Goal: Task Accomplishment & Management: Manage account settings

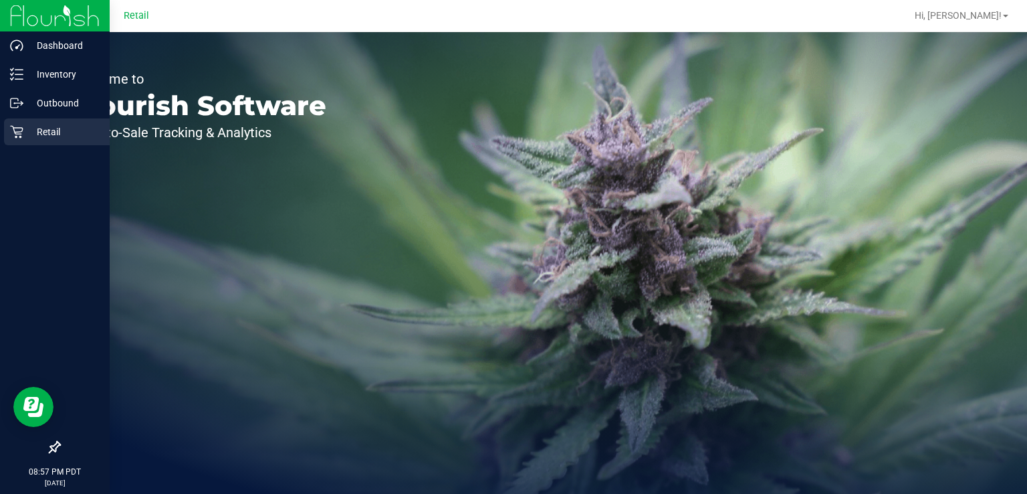
click at [24, 143] on div "Retail" at bounding box center [57, 131] width 106 height 27
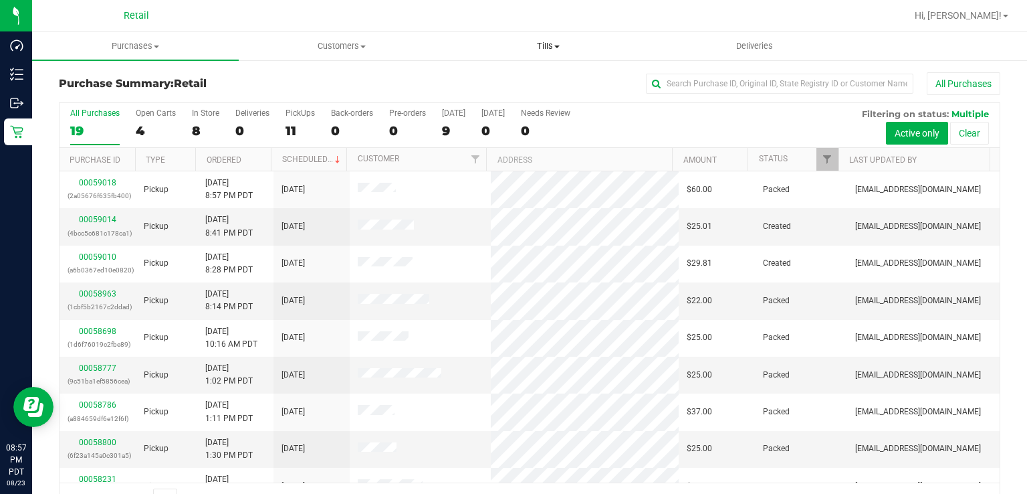
click at [565, 51] on span "Tills" at bounding box center [547, 46] width 205 height 12
click at [510, 104] on div "All Purchases 19 Open Carts 4 In Store 8 Deliveries 0 PickUps 11 Back-orders 0 …" at bounding box center [530, 108] width 940 height 11
click at [560, 36] on uib-tab-heading "Tills Manage tills" at bounding box center [548, 46] width 207 height 28
click at [525, 78] on span "Manage tills" at bounding box center [490, 80] width 90 height 11
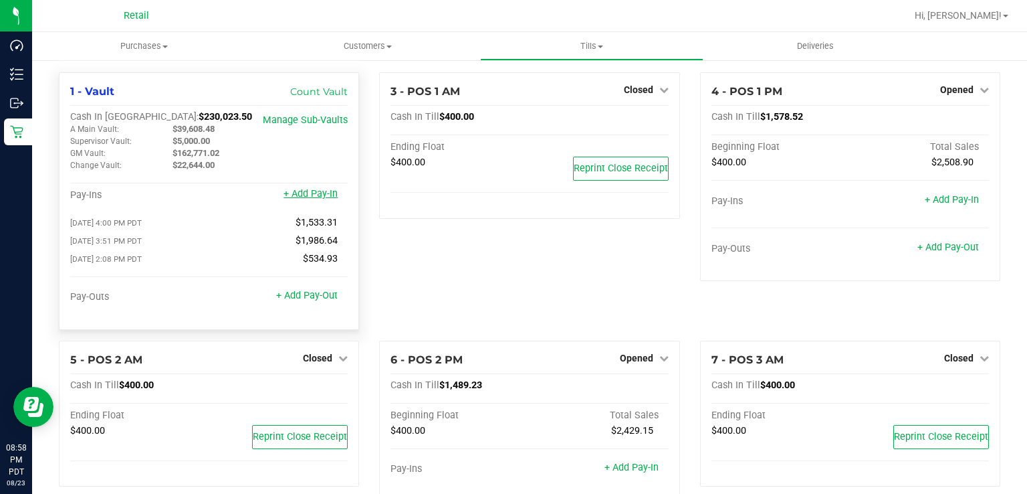
click at [309, 198] on link "+ Add Pay-In" at bounding box center [311, 193] width 54 height 11
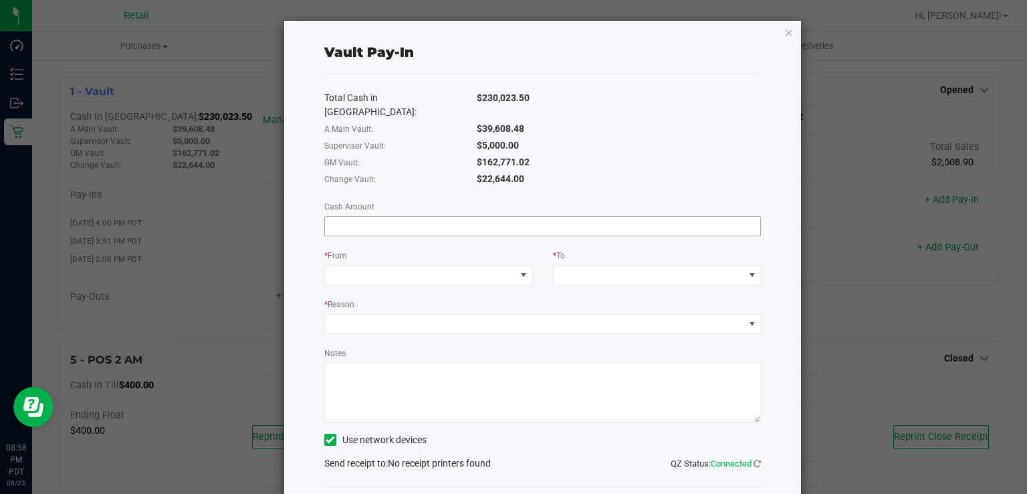
click at [403, 217] on input at bounding box center [543, 226] width 436 height 19
click at [447, 265] on span at bounding box center [420, 274] width 191 height 19
type input "$880.00"
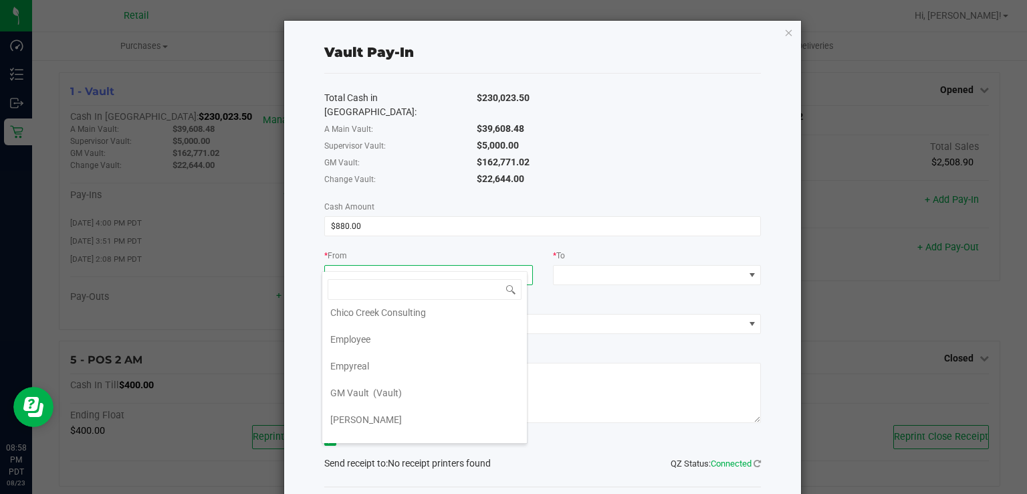
scroll to position [60, 0]
click at [784, 35] on icon "button" at bounding box center [788, 32] width 9 height 16
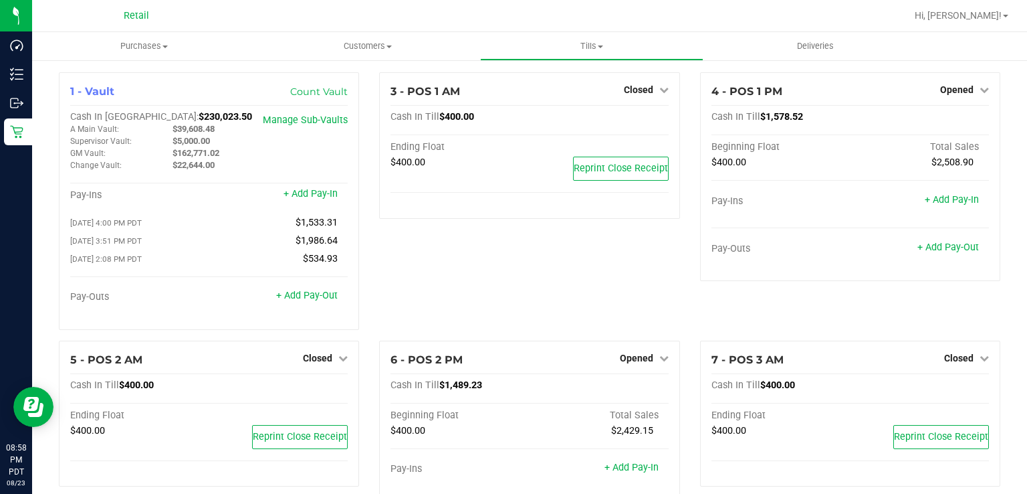
click at [323, 195] on link "+ Add Pay-In" at bounding box center [311, 193] width 54 height 11
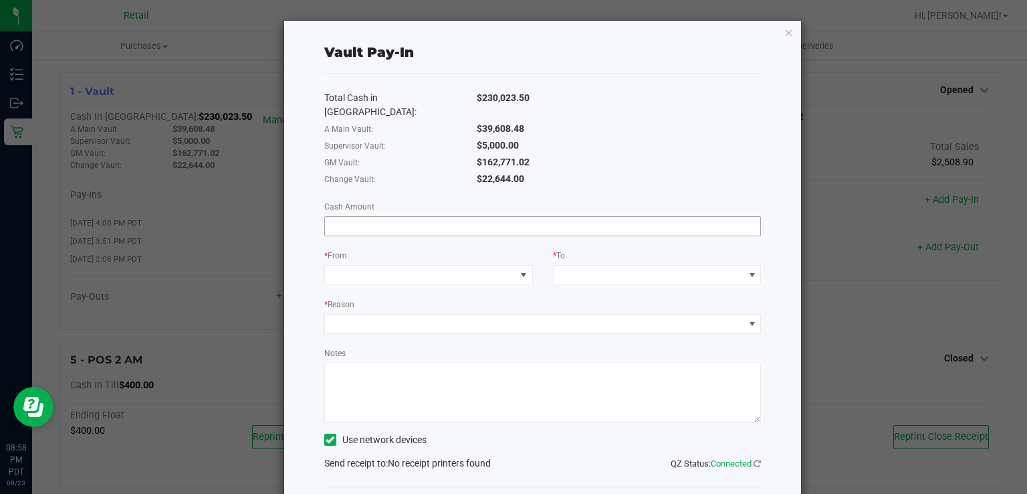
click at [473, 217] on input at bounding box center [543, 226] width 436 height 19
click at [442, 265] on span at bounding box center [420, 274] width 191 height 19
type input "$880.00"
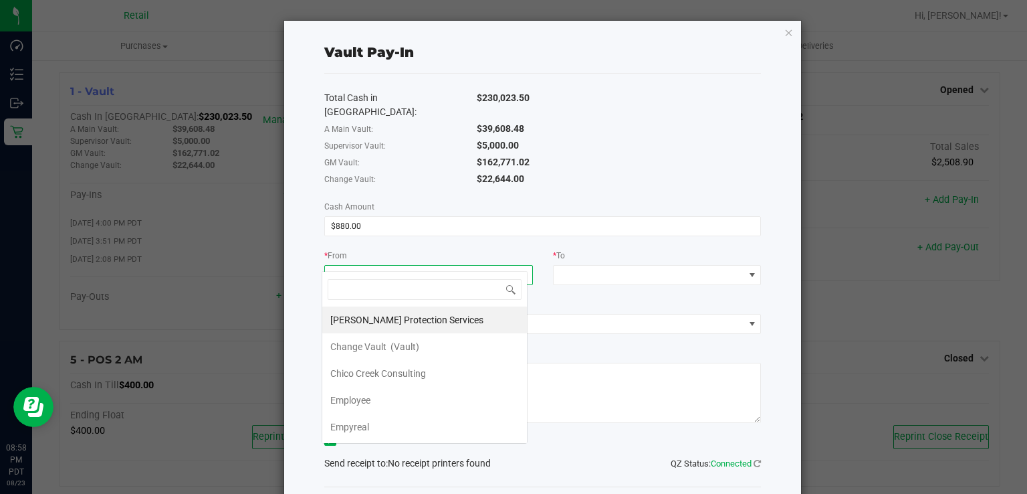
scroll to position [19, 206]
click at [460, 354] on li "Change Vault (Vault)" at bounding box center [424, 346] width 205 height 27
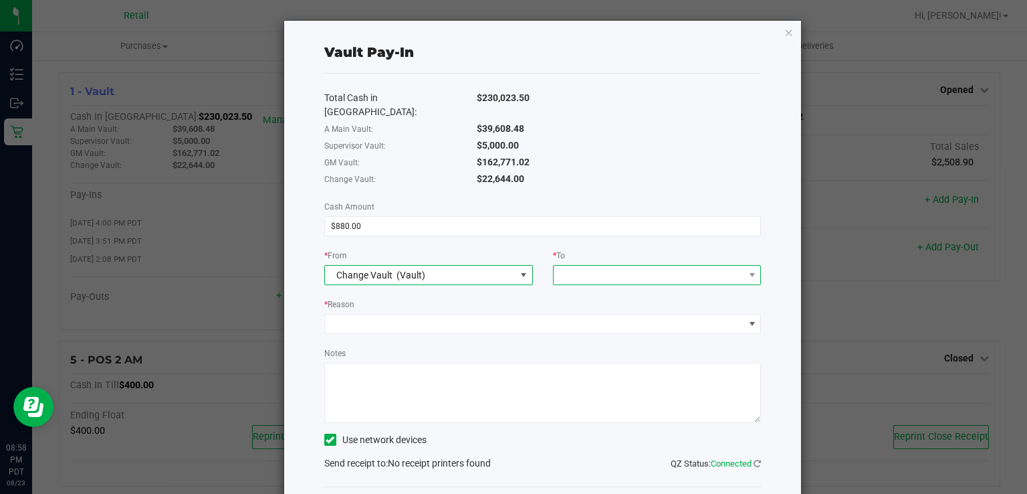
click at [639, 265] on span at bounding box center [649, 274] width 191 height 19
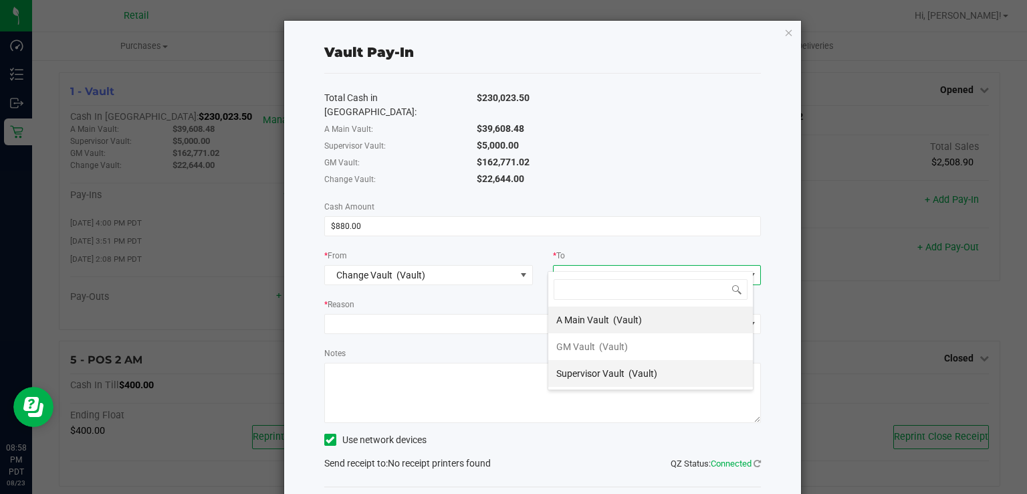
click at [637, 372] on span "(Vault)" at bounding box center [643, 373] width 29 height 11
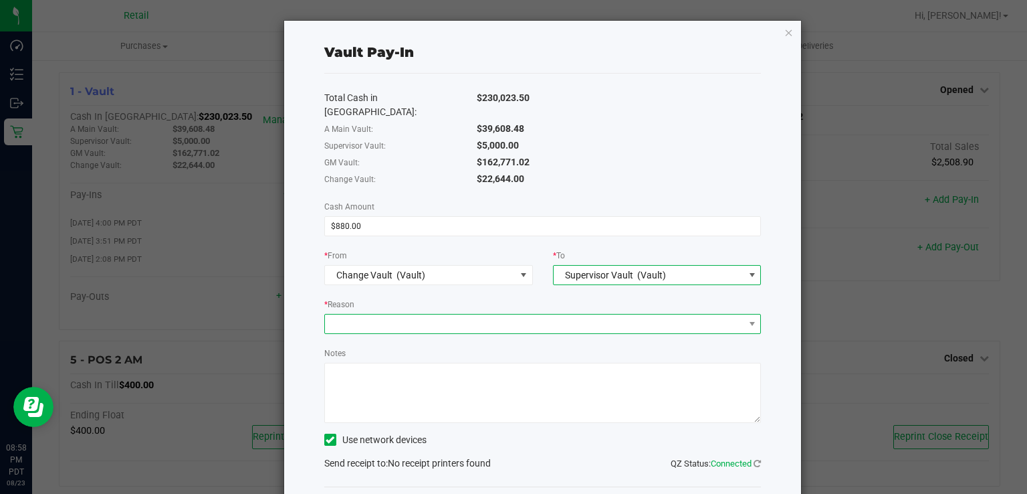
click at [502, 314] on span at bounding box center [534, 323] width 419 height 19
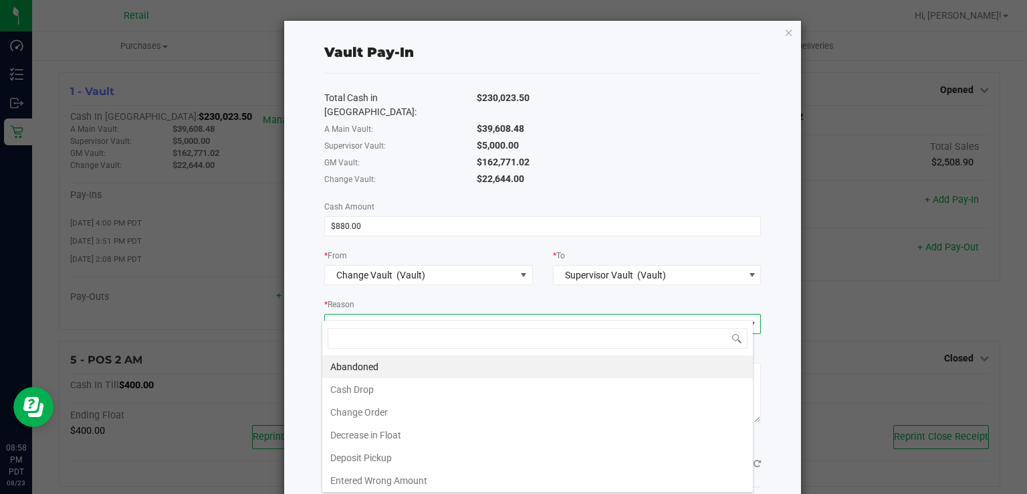
scroll to position [19, 432]
click at [405, 410] on li "Change Order" at bounding box center [537, 412] width 431 height 23
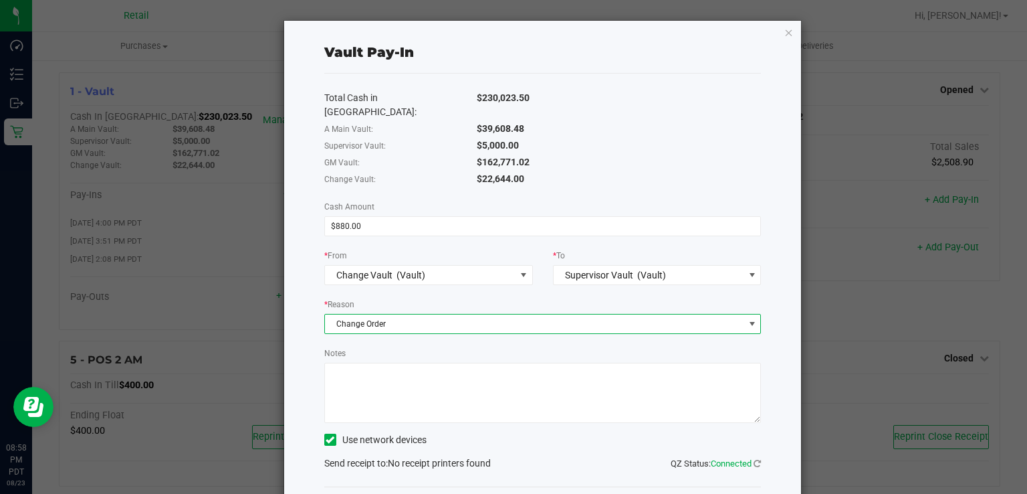
click at [468, 388] on textarea "Notes" at bounding box center [542, 392] width 437 height 60
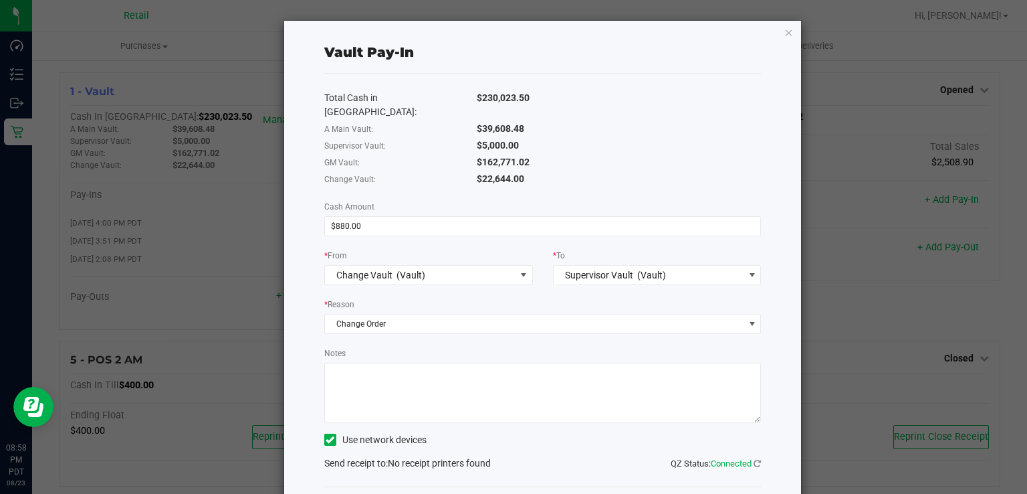
click at [332, 433] on span at bounding box center [330, 439] width 12 height 12
click at [0, 0] on input "Use network devices" at bounding box center [0, 0] width 0 height 0
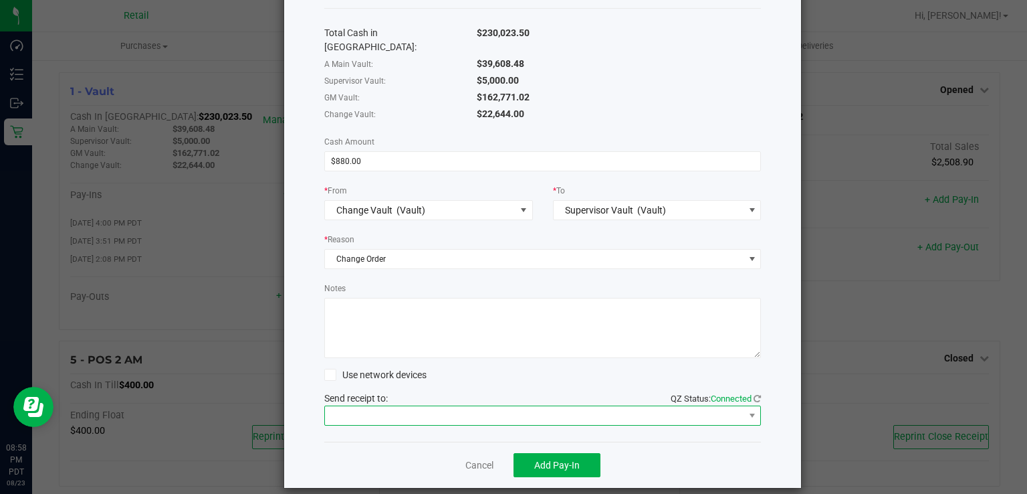
click at [561, 406] on span at bounding box center [534, 415] width 419 height 19
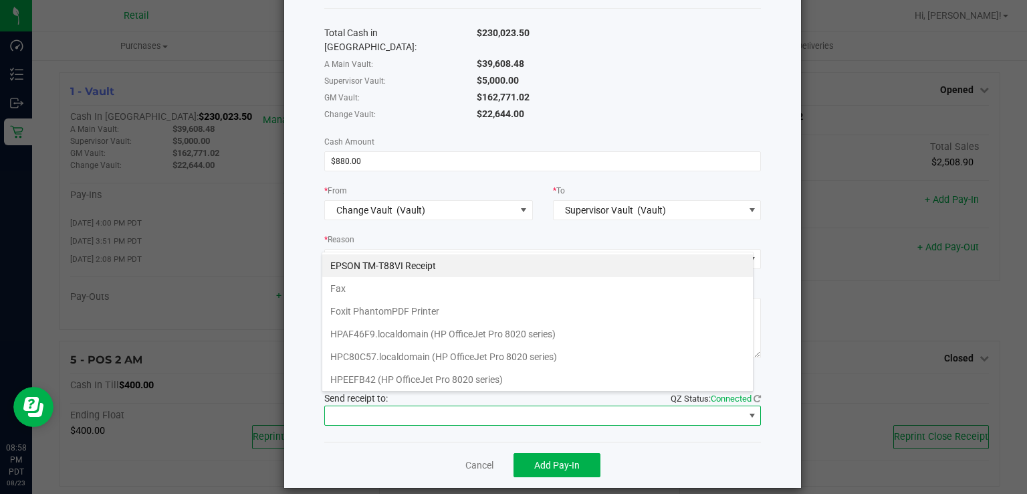
scroll to position [19, 432]
click at [444, 274] on Receipt "EPSON TM-T88VI Receipt" at bounding box center [537, 265] width 431 height 23
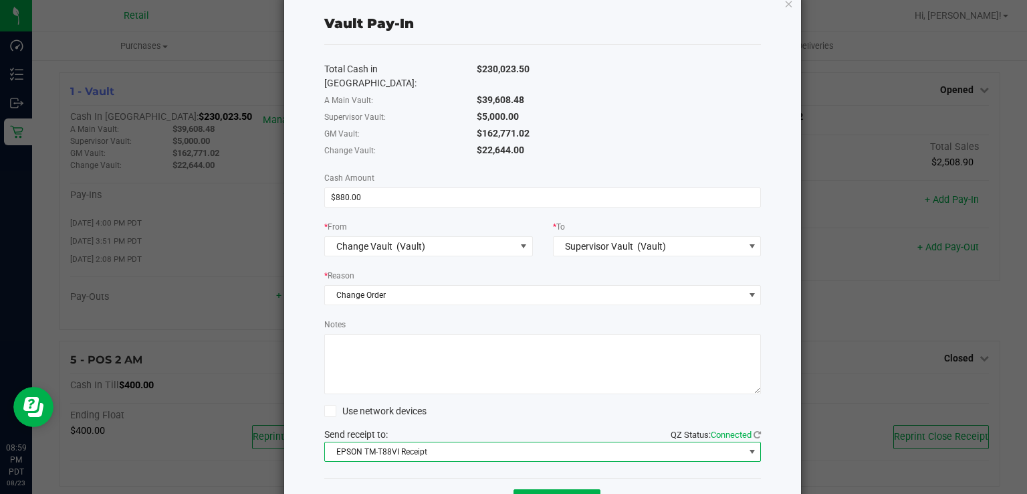
scroll to position [25, 0]
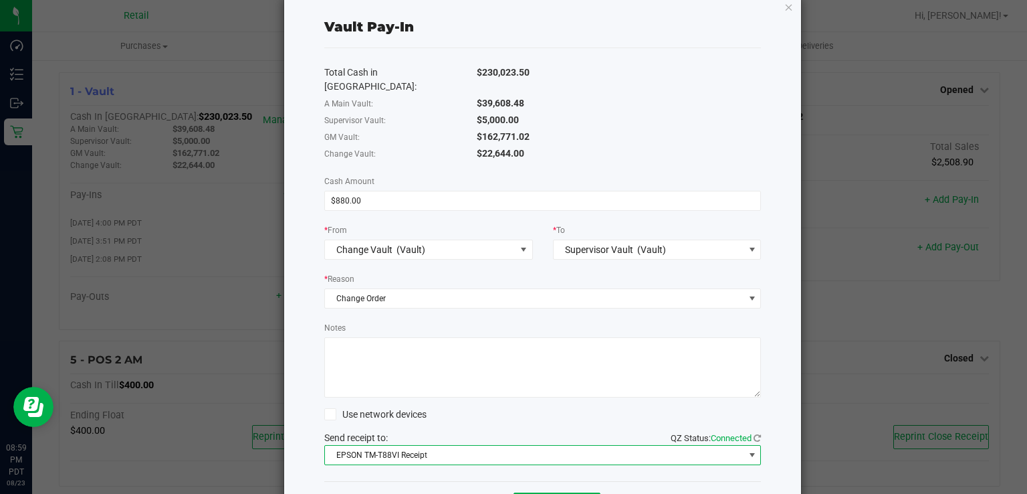
click at [534, 337] on textarea "Notes" at bounding box center [542, 367] width 437 height 60
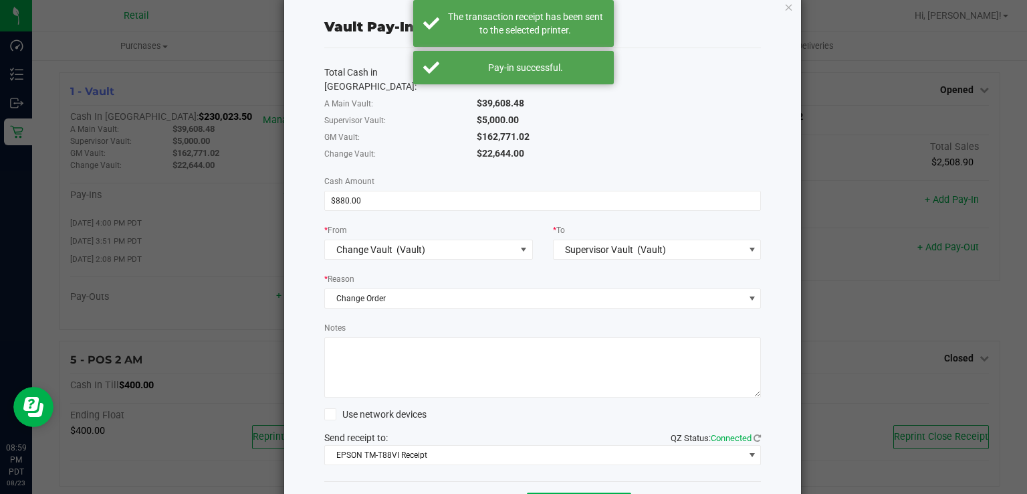
click at [770, 58] on div "Vault Pay-In Total Cash in Vault: $230,023.50 A Main Vault: $39,608.48 Supervis…" at bounding box center [543, 261] width 518 height 532
click at [784, 13] on icon "button" at bounding box center [788, 7] width 9 height 16
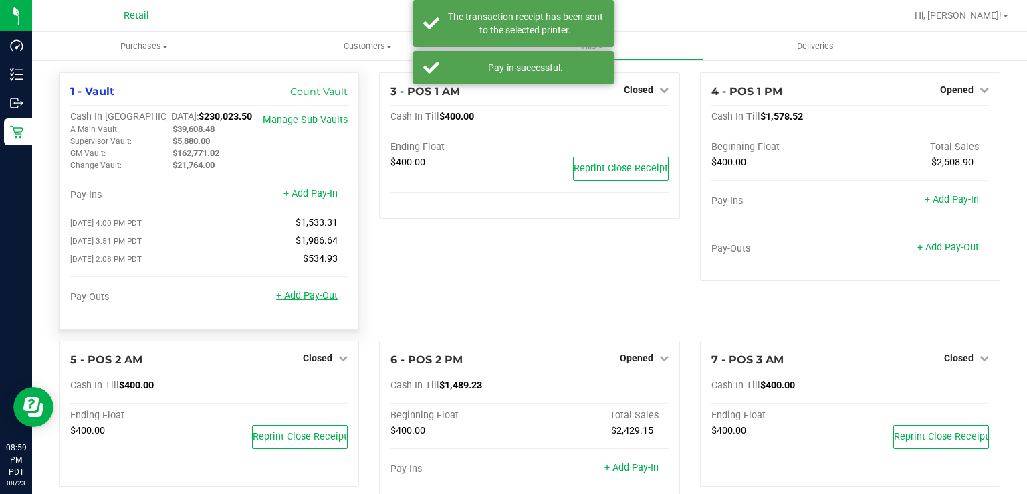
click at [310, 299] on link "+ Add Pay-Out" at bounding box center [307, 295] width 62 height 11
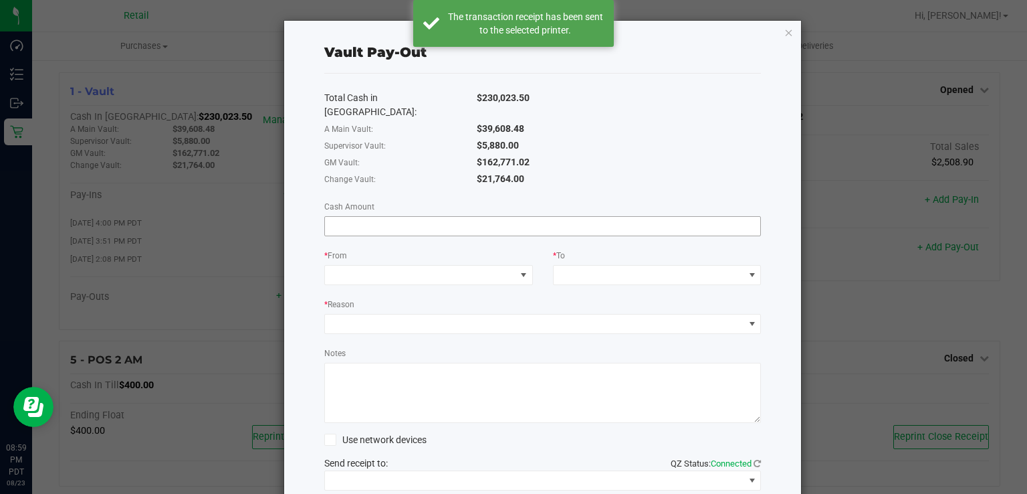
click at [482, 217] on input at bounding box center [543, 226] width 436 height 19
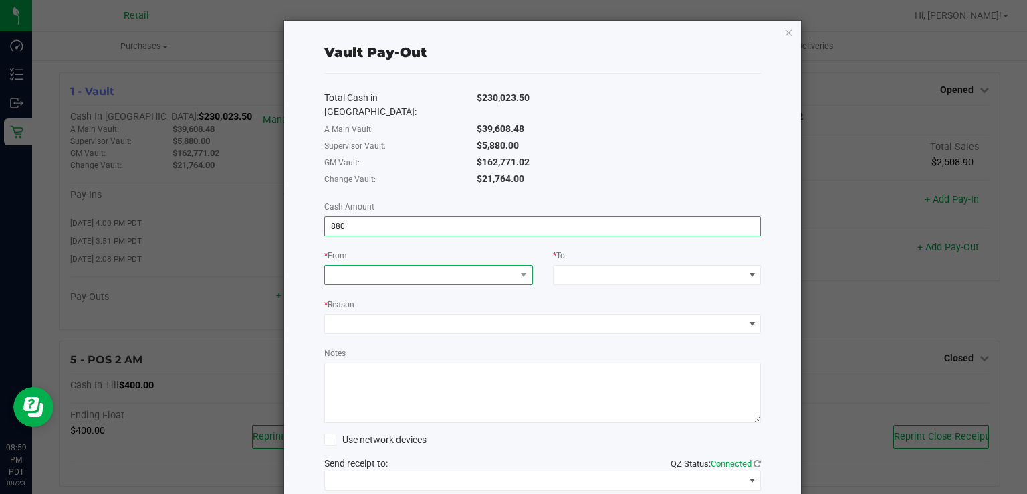
click at [429, 265] on span at bounding box center [420, 274] width 191 height 19
type input "$880.00"
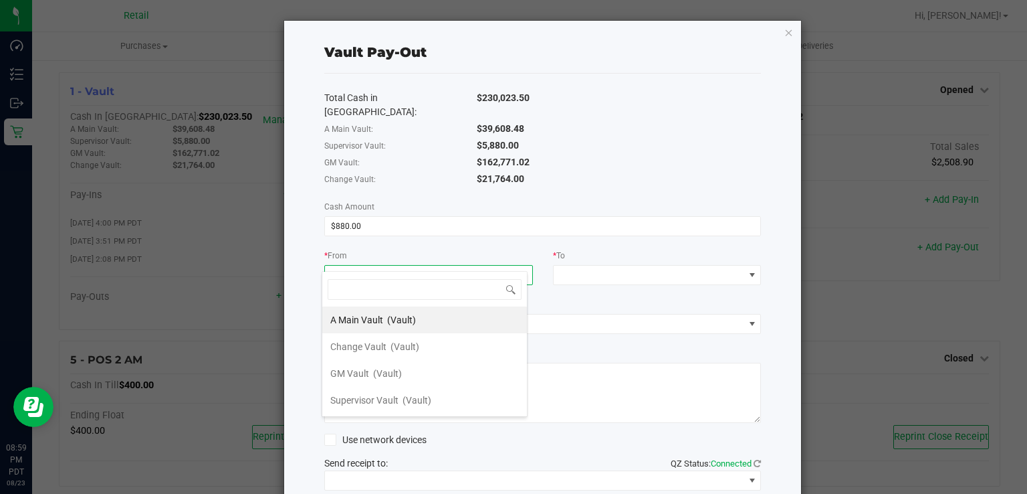
scroll to position [19, 206]
click at [425, 398] on span "(Vault)" at bounding box center [417, 400] width 29 height 11
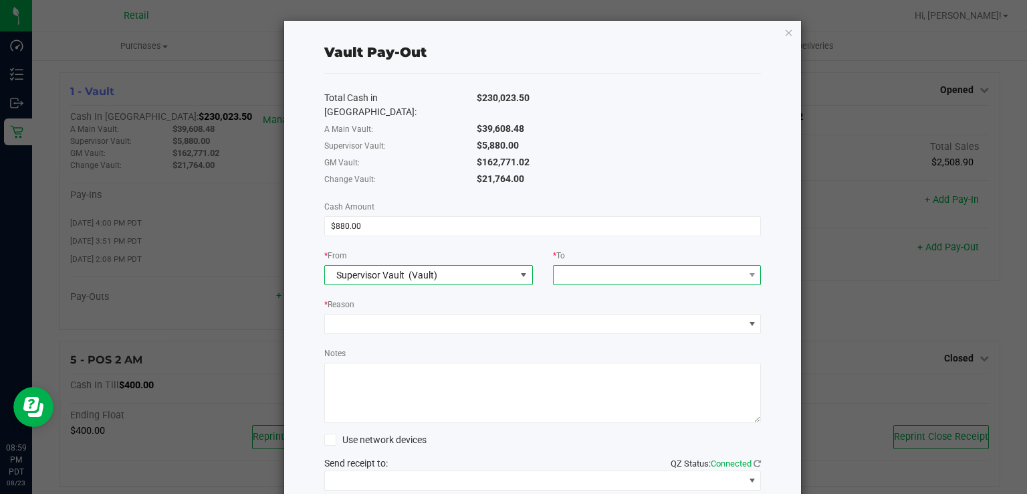
click at [616, 265] on span at bounding box center [649, 274] width 191 height 19
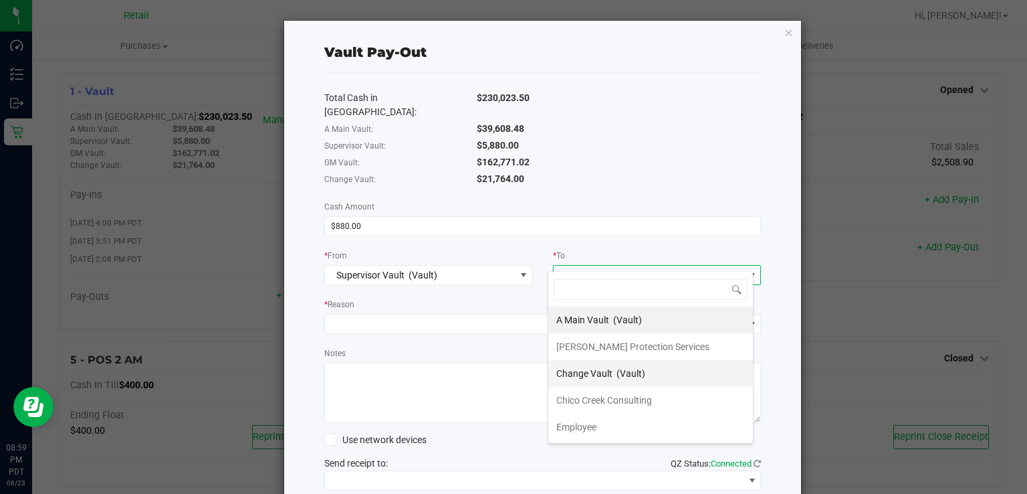
click at [644, 369] on span "(Vault)" at bounding box center [631, 373] width 29 height 11
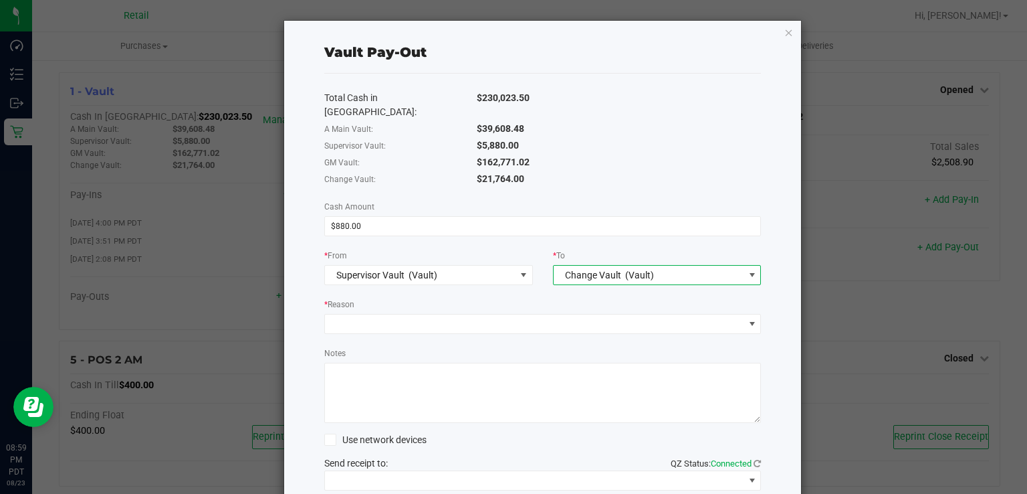
click at [647, 270] on span "(Vault)" at bounding box center [639, 275] width 29 height 11
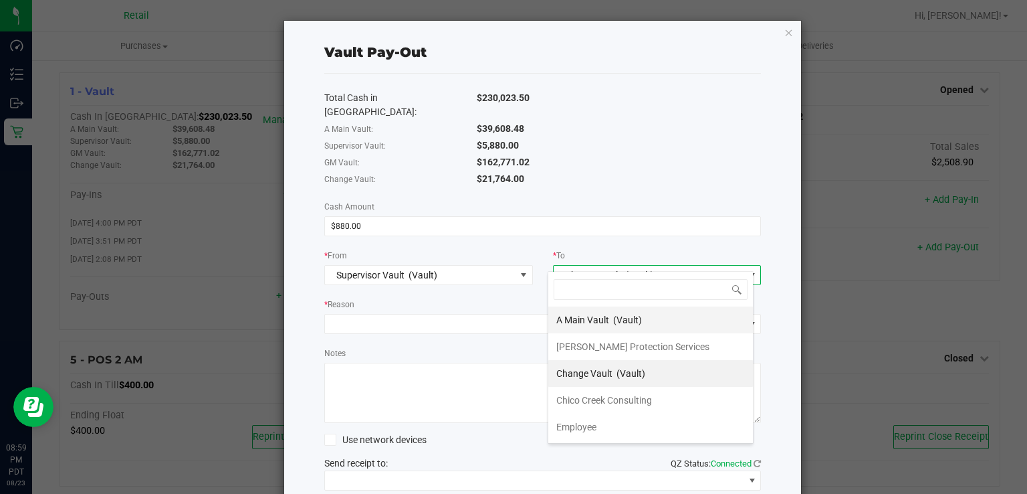
click at [639, 318] on span "(Vault)" at bounding box center [627, 319] width 29 height 11
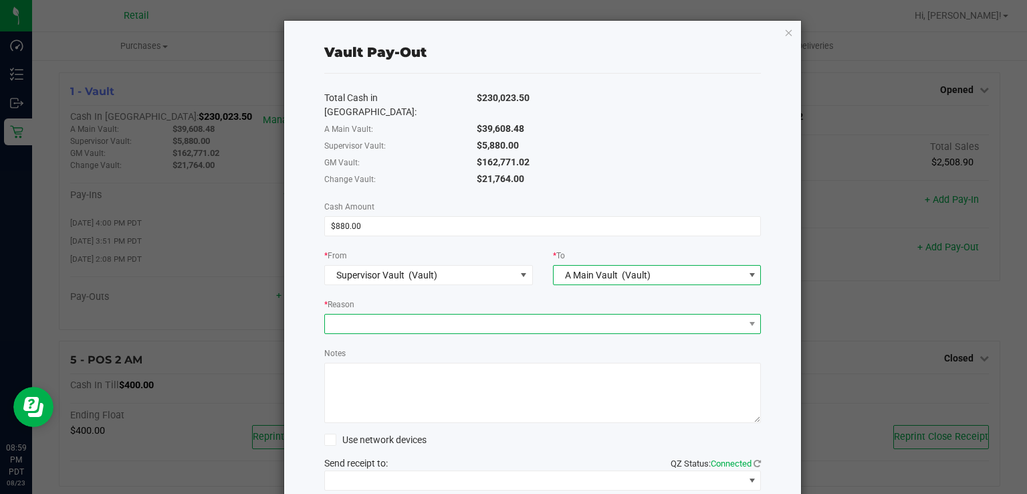
click at [500, 316] on span at bounding box center [534, 323] width 419 height 19
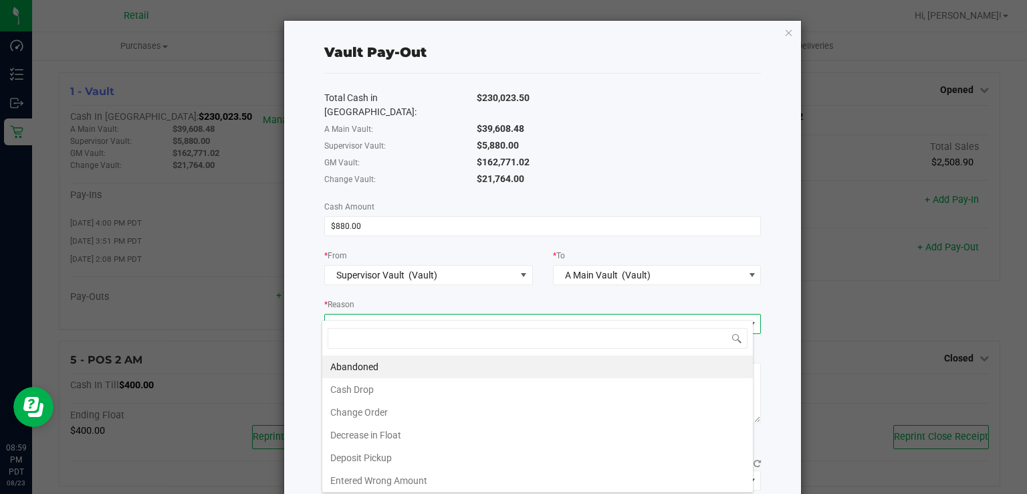
scroll to position [19, 432]
click at [445, 414] on li "Change Order" at bounding box center [537, 412] width 431 height 23
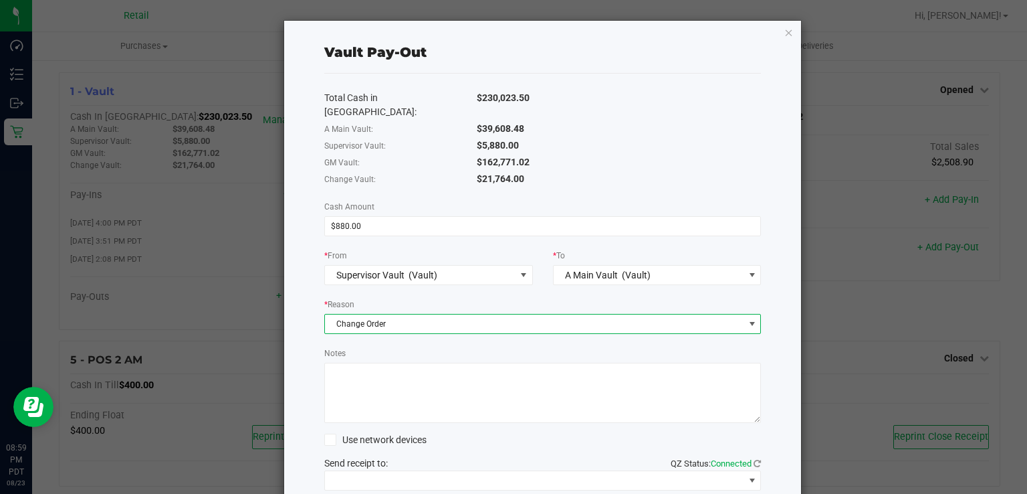
click at [423, 383] on textarea "Notes" at bounding box center [542, 392] width 437 height 60
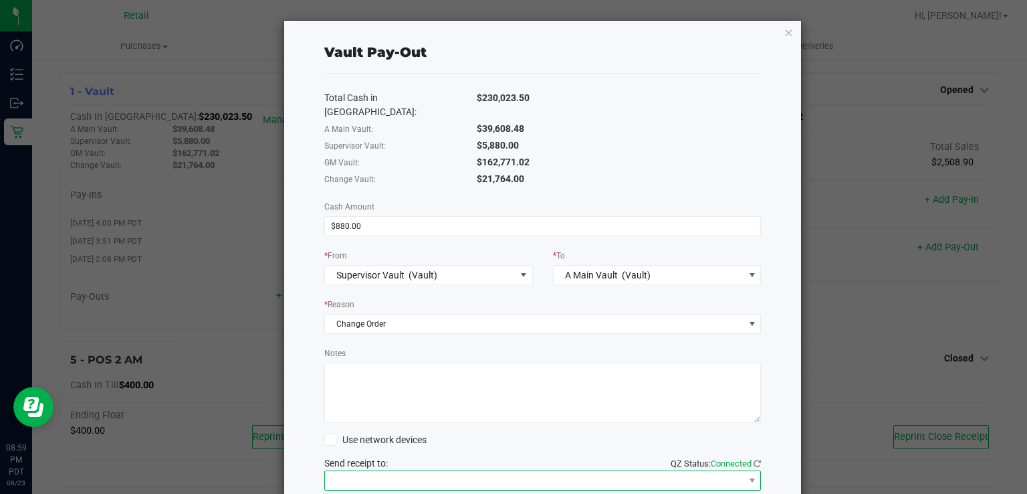
click at [434, 471] on span at bounding box center [534, 480] width 419 height 19
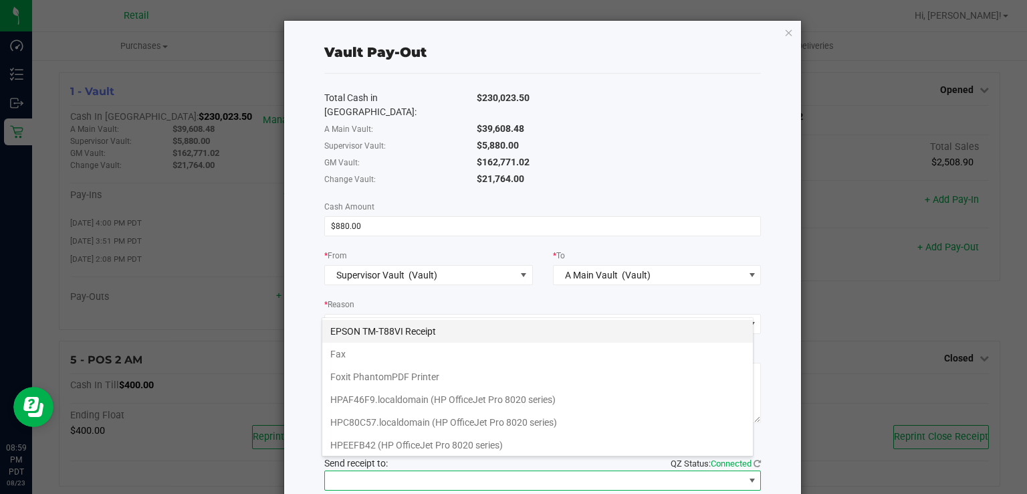
click at [460, 334] on Receipt "EPSON TM-T88VI Receipt" at bounding box center [537, 331] width 431 height 23
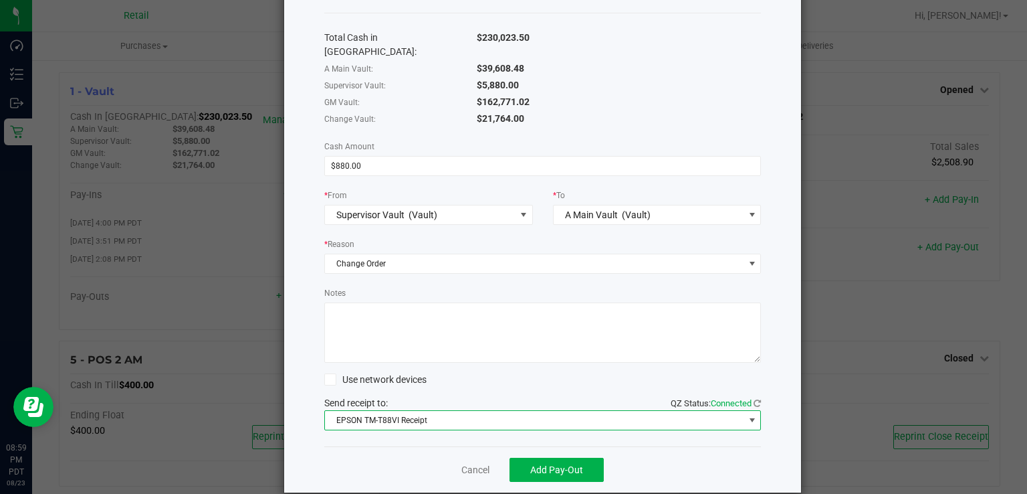
scroll to position [65, 0]
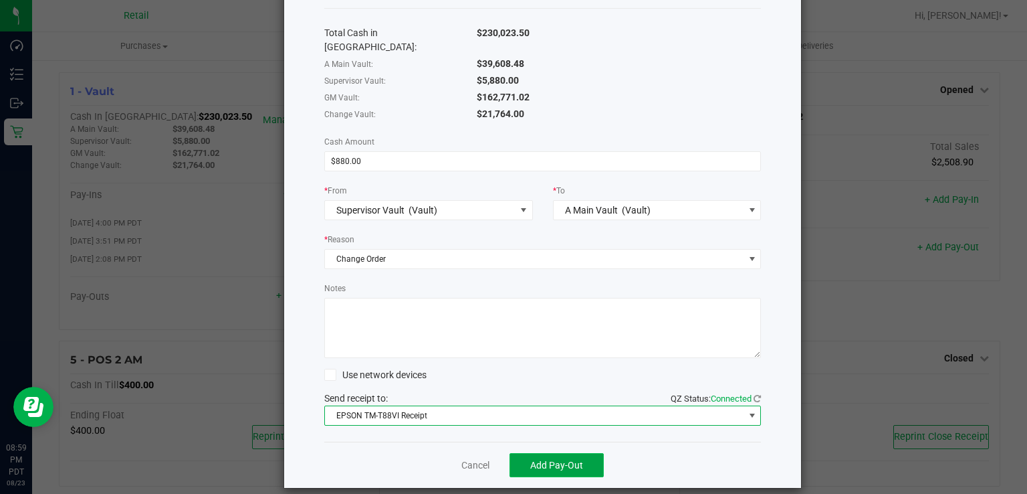
click at [572, 455] on button "Add Pay-Out" at bounding box center [557, 465] width 94 height 24
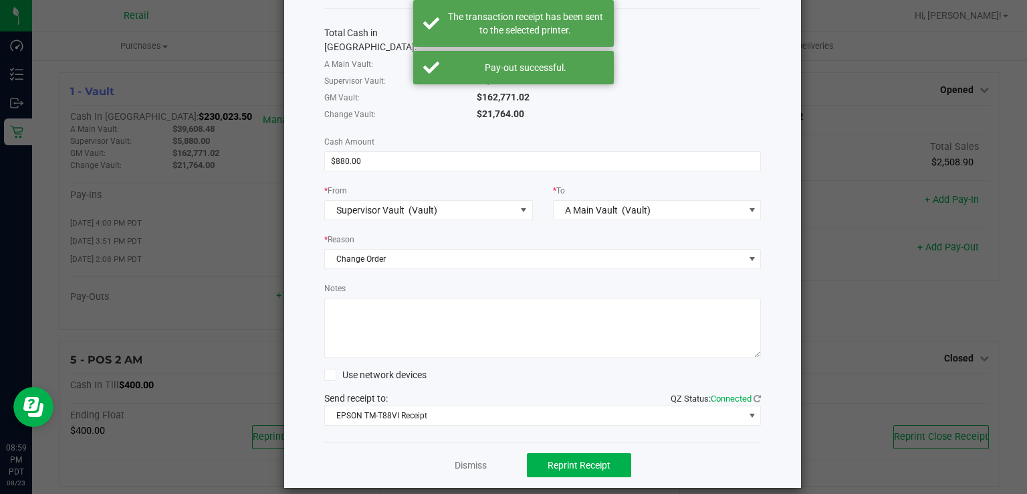
scroll to position [0, 0]
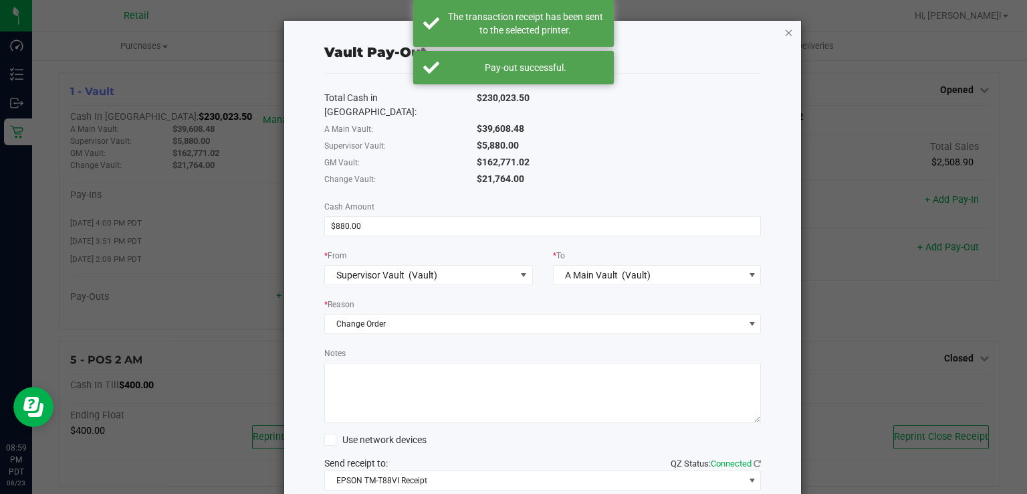
click at [784, 31] on icon "button" at bounding box center [788, 32] width 9 height 16
